Goal: Use online tool/utility: Utilize a website feature to perform a specific function

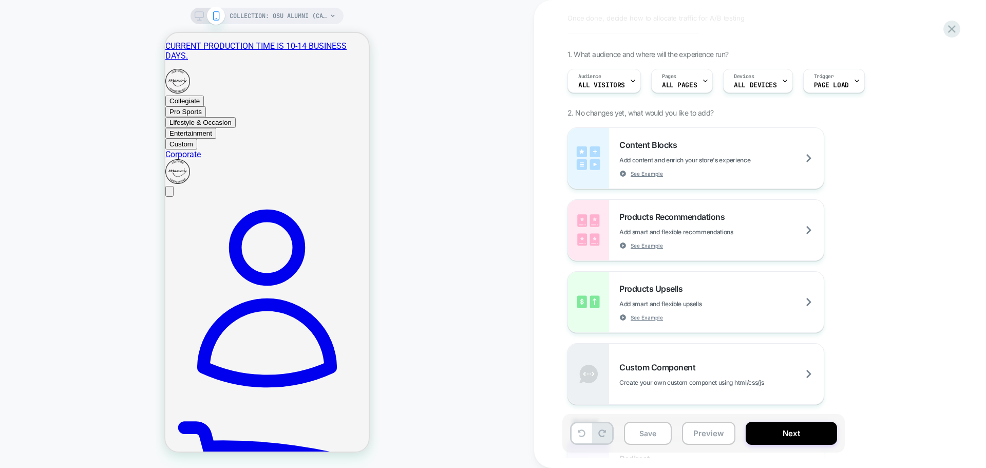
scroll to position [103, 0]
click at [857, 208] on div "Content Blocks Add content and enrich your store's experience See Example Produ…" at bounding box center [754, 265] width 375 height 277
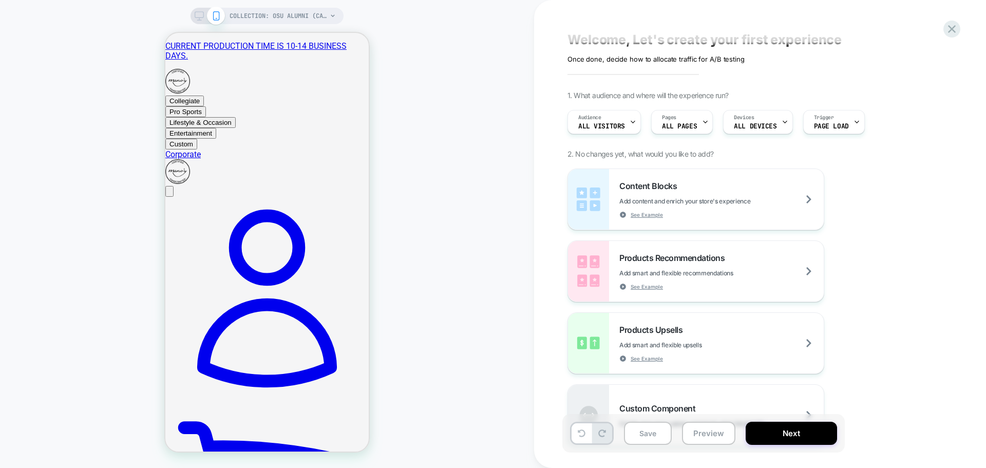
scroll to position [0, 0]
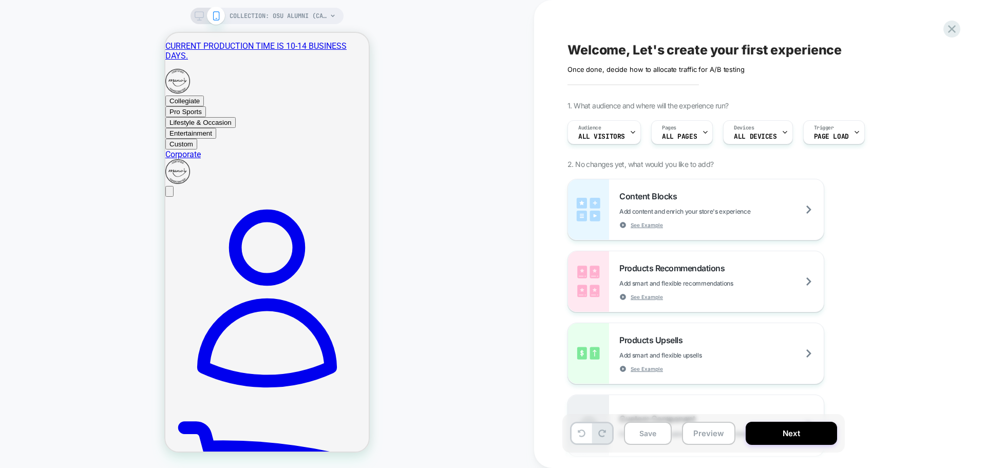
click at [0, 0] on div "Welcome, Let's create your first experience Click to edit experience details On…" at bounding box center [0, 0] width 0 height 0
click at [788, 285] on div "Products Recommendations Add smart and flexible recommendations See Example" at bounding box center [721, 281] width 204 height 37
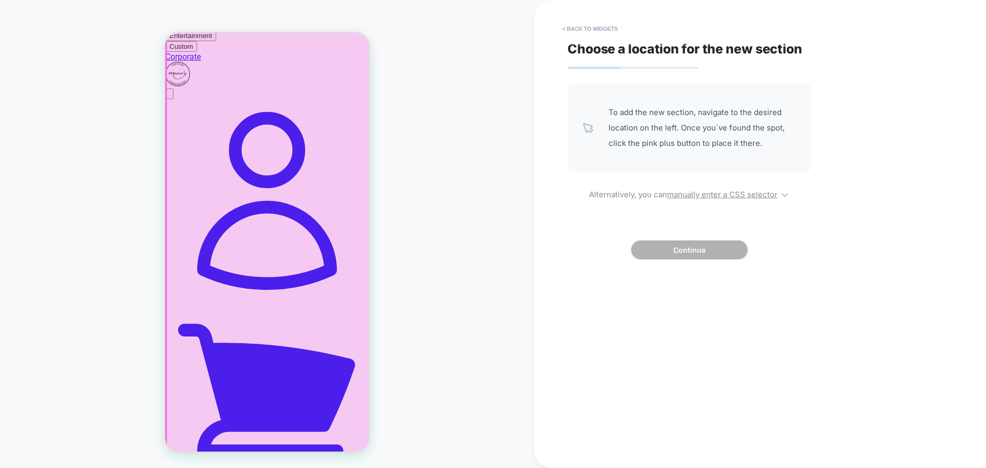
scroll to position [103, 0]
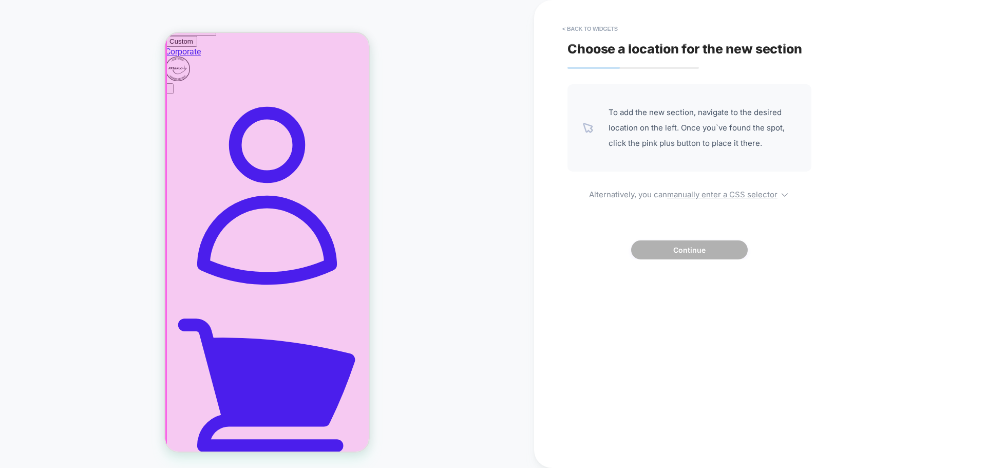
click at [233, 231] on div at bounding box center [267, 325] width 203 height 657
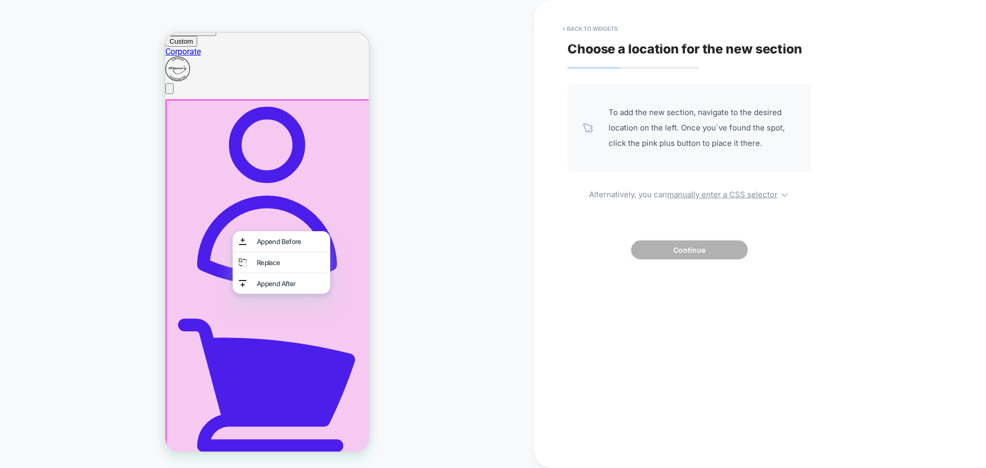
click at [219, 231] on div at bounding box center [266, 427] width 203 height 657
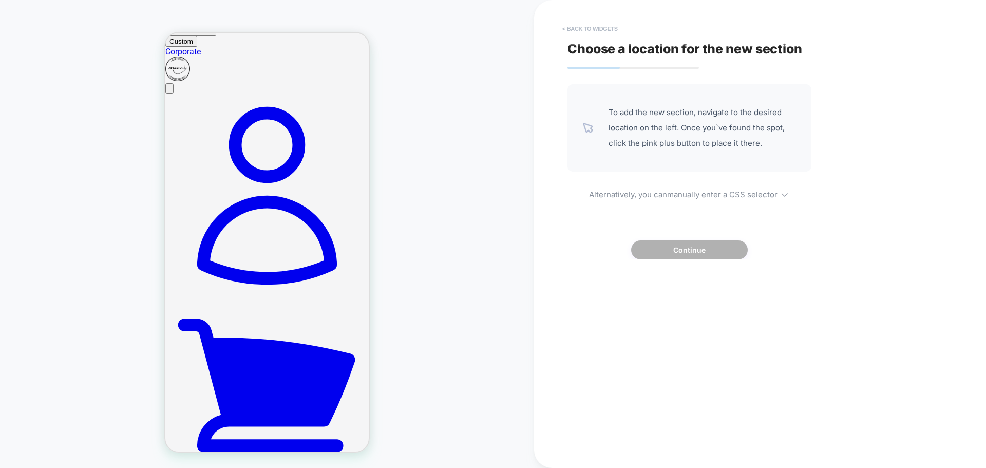
click at [0, 0] on button "< Back to widgets" at bounding box center [0, 0] width 0 height 0
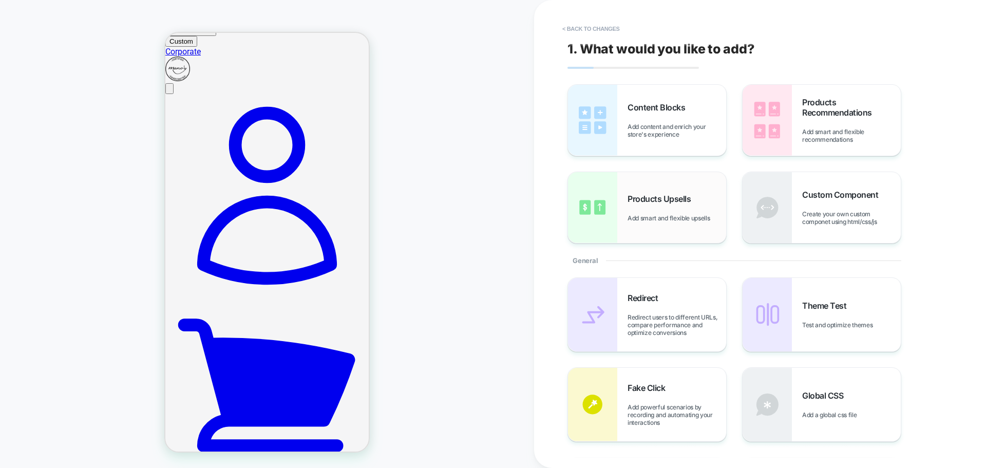
click at [678, 220] on span "Add smart and flexible upsells" at bounding box center [670, 218] width 87 height 8
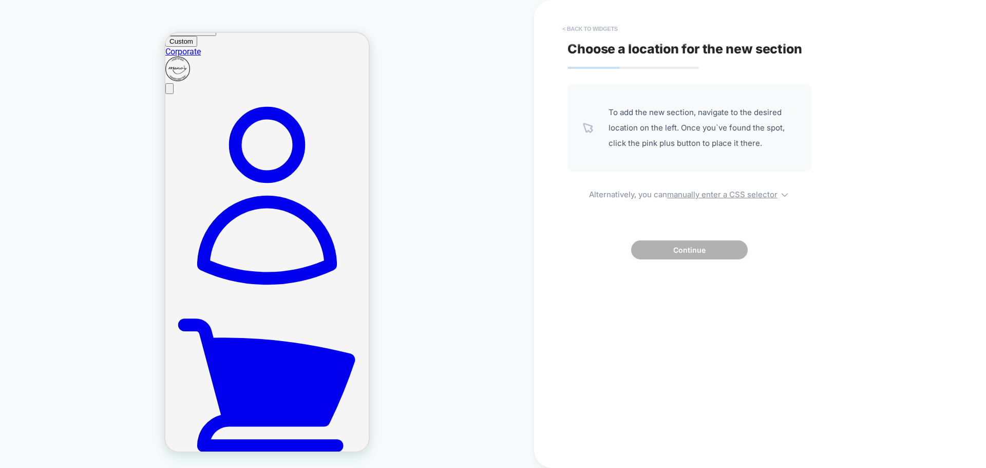
click at [602, 29] on button "< Back to widgets" at bounding box center [590, 29] width 66 height 16
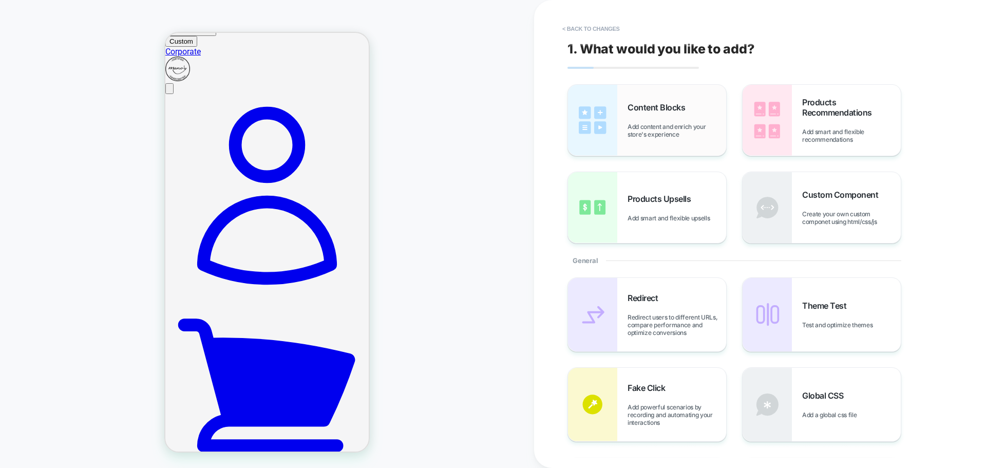
click at [0, 0] on div "Content Blocks Add content and enrich your store's experience" at bounding box center [0, 0] width 0 height 0
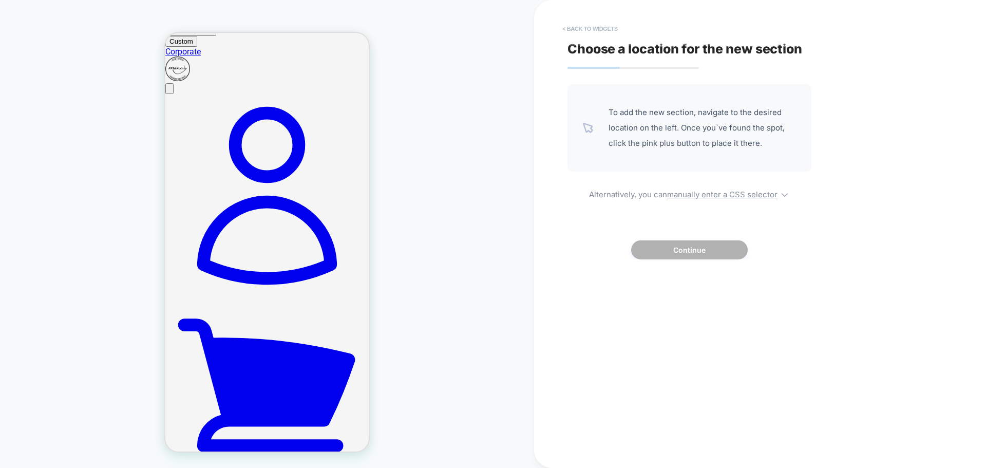
click at [0, 0] on button "< Back to widgets" at bounding box center [0, 0] width 0 height 0
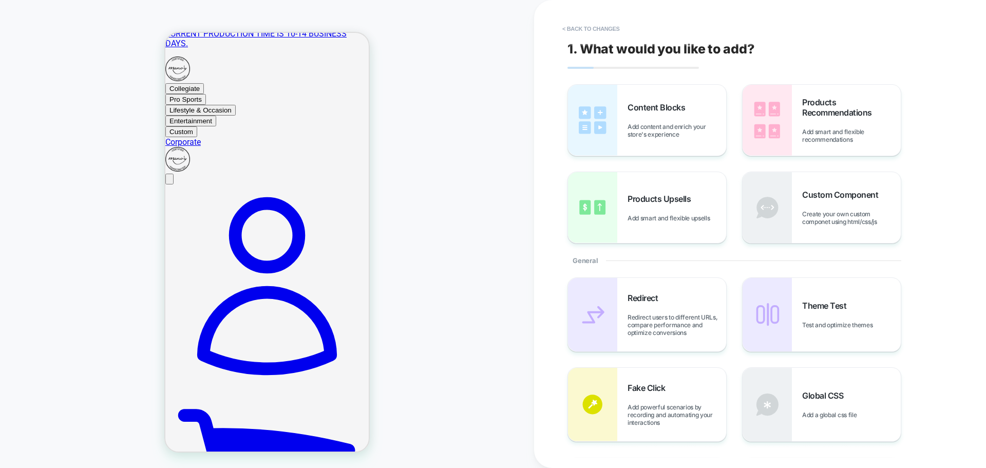
scroll to position [0, 0]
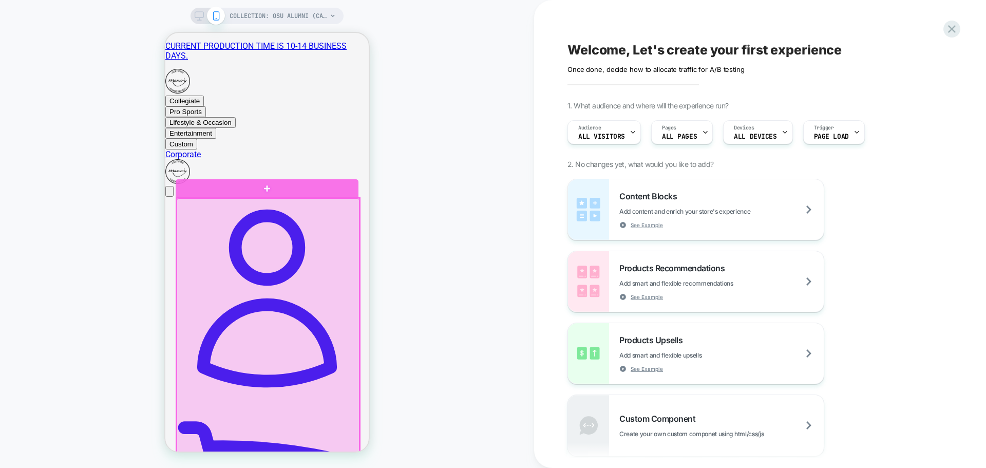
click at [263, 345] on div at bounding box center [268, 472] width 183 height 548
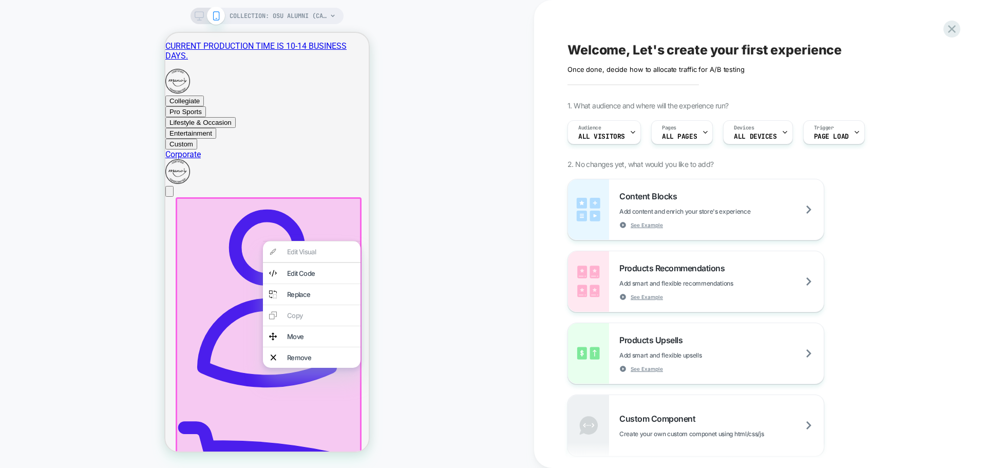
click at [249, 356] on div at bounding box center [269, 472] width 186 height 551
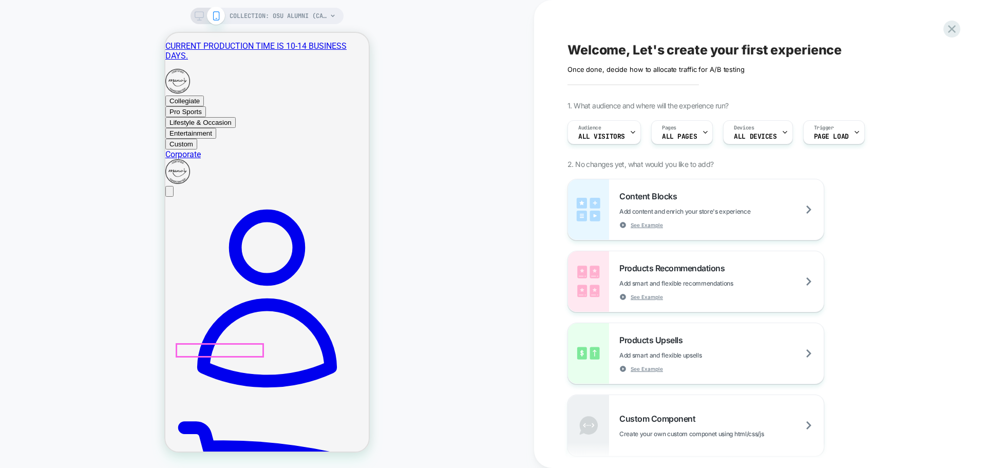
click at [234, 371] on div at bounding box center [219, 370] width 86 height 31
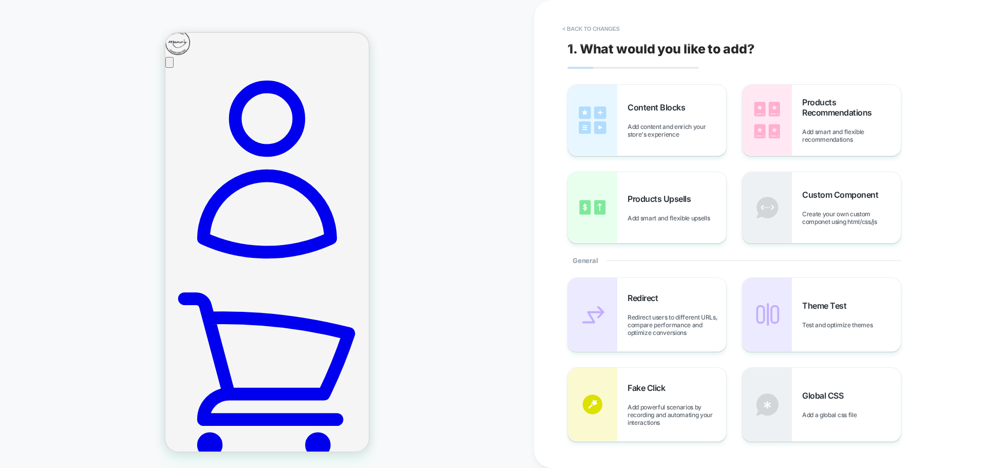
scroll to position [130, 0]
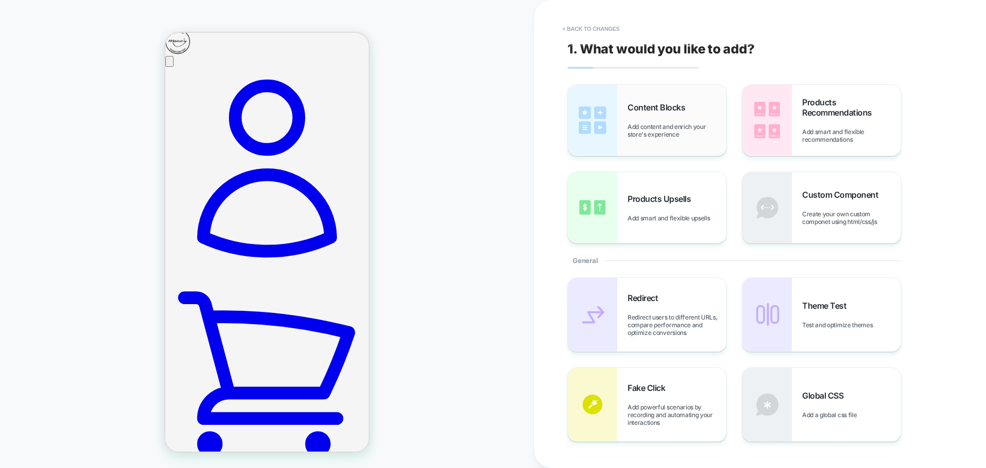
click at [665, 118] on div "Content Blocks Add content and enrich your store's experience" at bounding box center [676, 120] width 99 height 36
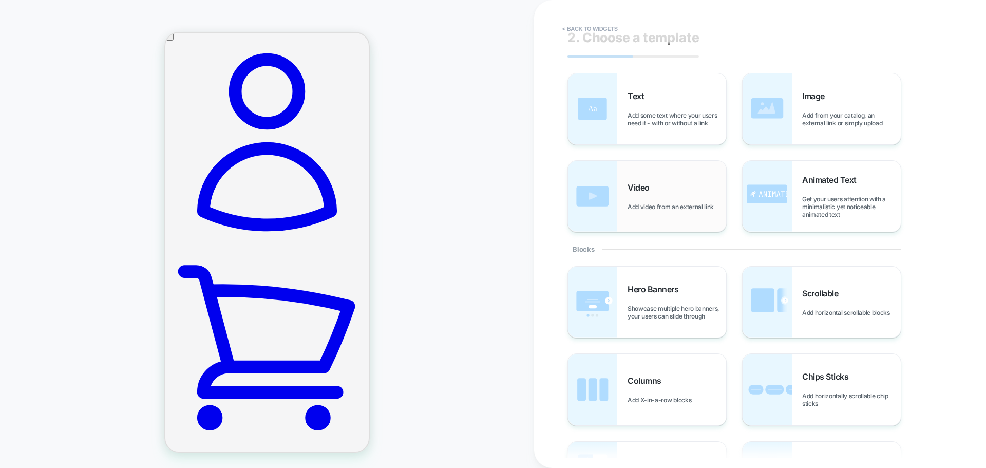
scroll to position [0, 0]
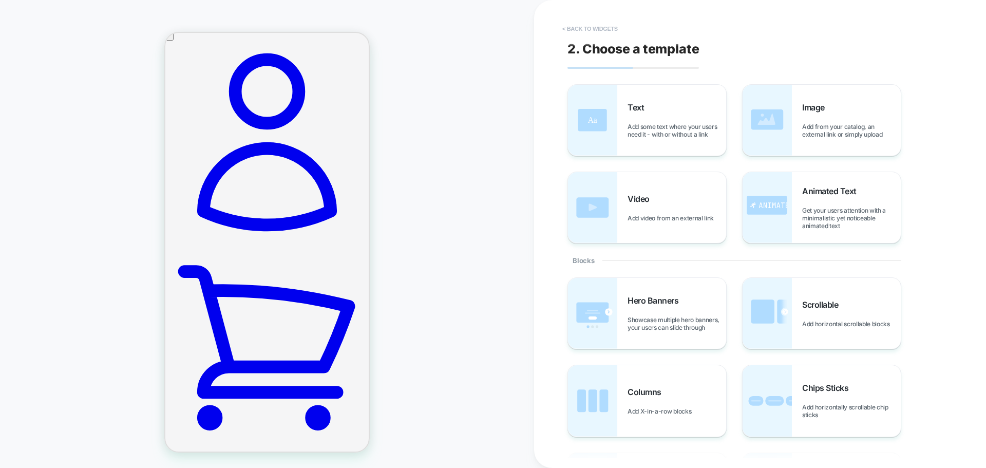
click at [0, 0] on button "< Back to widgets" at bounding box center [0, 0] width 0 height 0
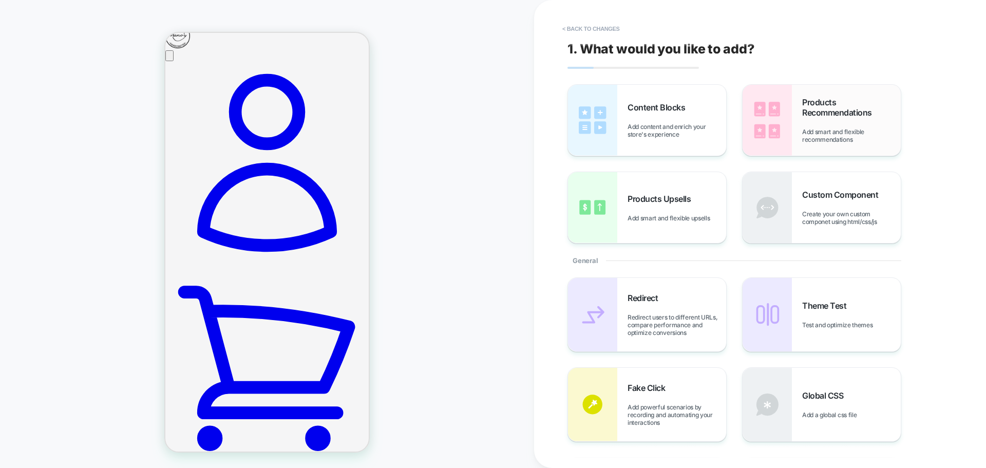
scroll to position [131, 0]
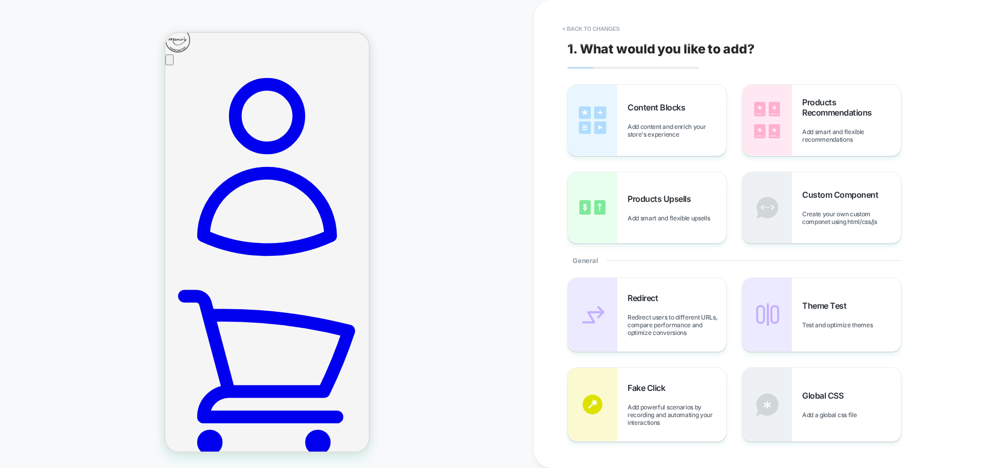
click at [605, 31] on button "< Back to changes" at bounding box center [591, 29] width 68 height 16
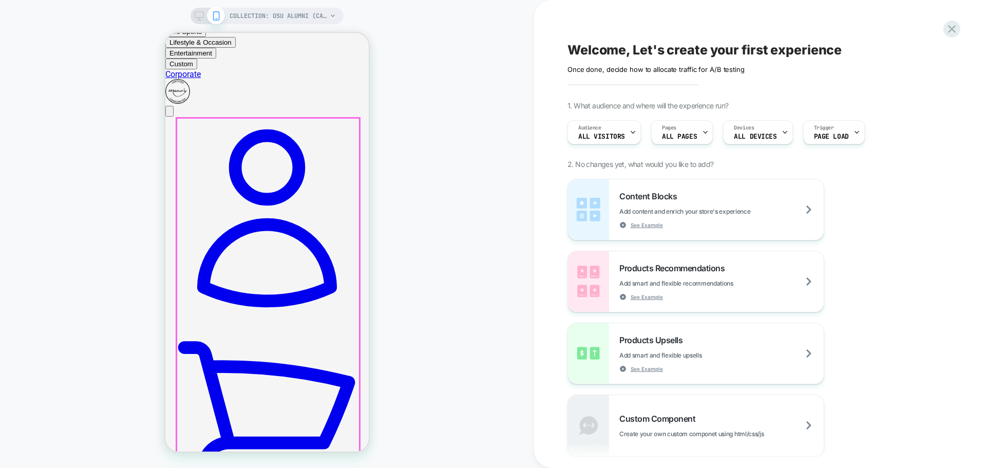
scroll to position [0, 0]
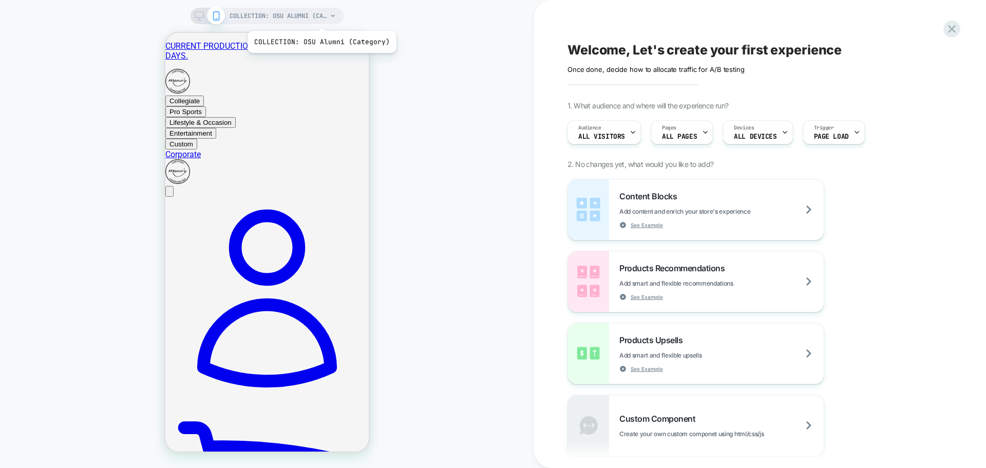
click at [320, 18] on span "COLLECTION: OSU Alumni (Category)" at bounding box center [279, 16] width 98 height 16
